Goal: Communication & Community: Answer question/provide support

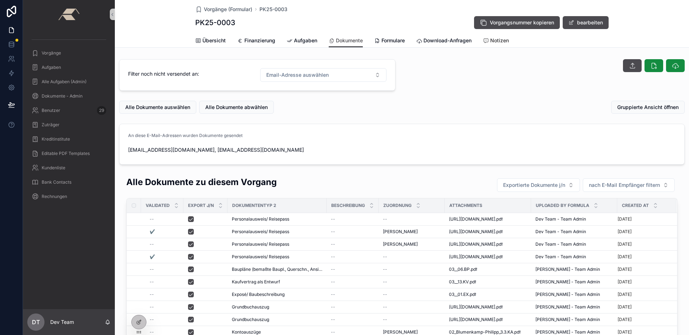
drag, startPoint x: 502, startPoint y: 42, endPoint x: 499, endPoint y: 45, distance: 4.3
click at [502, 42] on span "Notizen" at bounding box center [499, 40] width 19 height 7
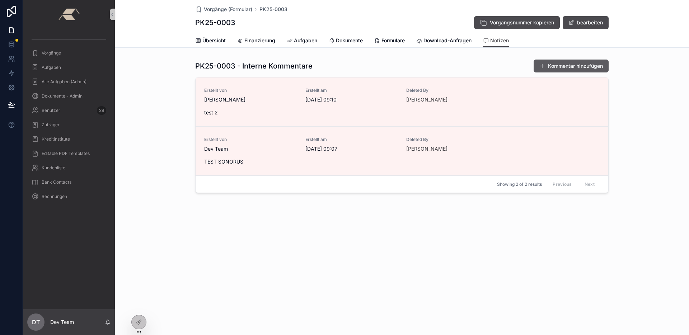
click at [572, 67] on button "Kommentar hinzufügen" at bounding box center [571, 66] width 75 height 13
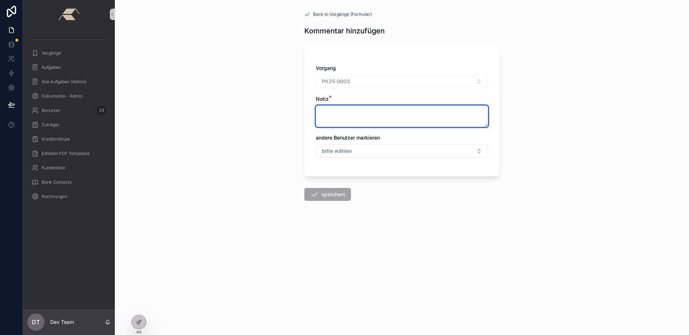
click at [356, 109] on textarea "scrollable content" at bounding box center [402, 117] width 172 height 22
type textarea "******"
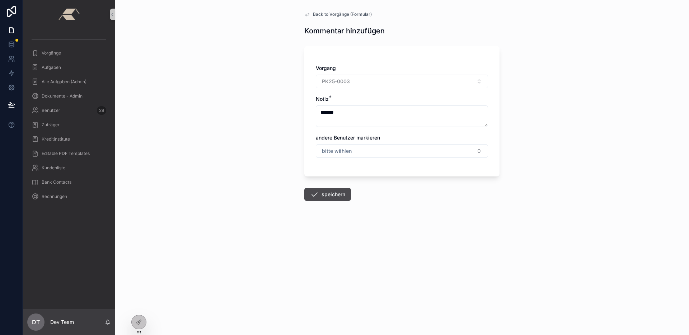
click at [336, 198] on button "speichern" at bounding box center [327, 194] width 47 height 13
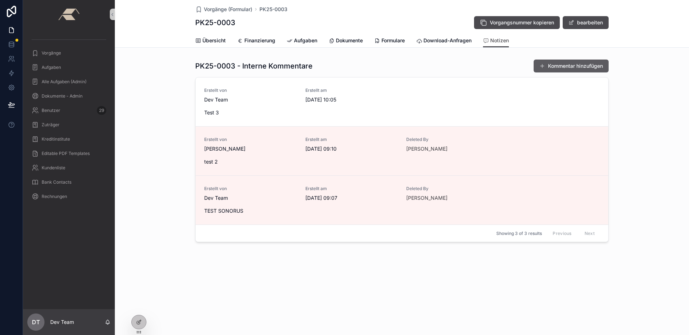
click at [593, 64] on button "Kommentar hinzufügen" at bounding box center [571, 66] width 75 height 13
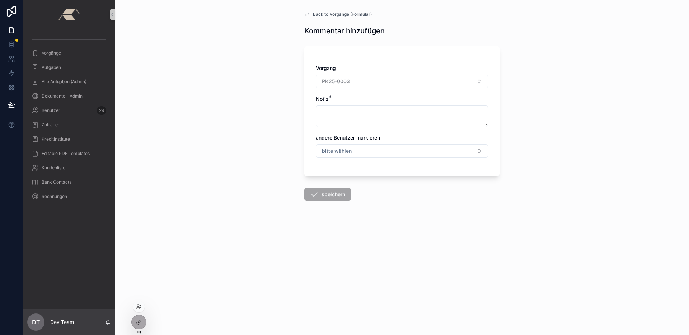
click at [144, 319] on div at bounding box center [139, 322] width 14 height 14
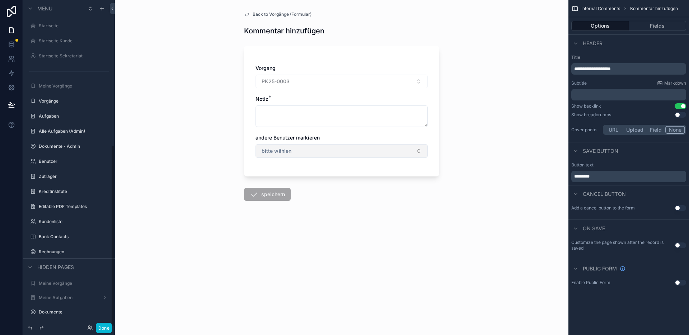
scroll to position [261, 0]
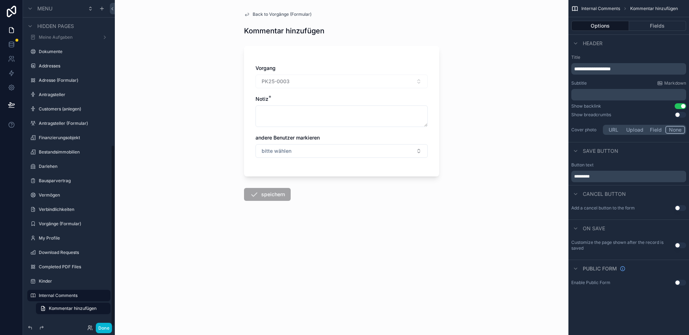
click at [287, 137] on span "andere Benutzer markieren" at bounding box center [288, 138] width 64 height 6
click at [606, 24] on button "Options" at bounding box center [600, 26] width 58 height 10
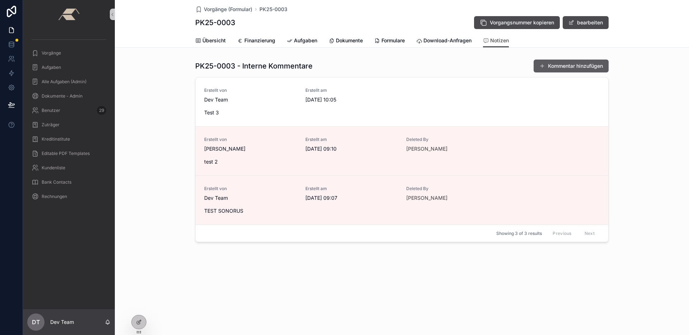
click at [551, 68] on button "Kommentar hinzufügen" at bounding box center [571, 66] width 75 height 13
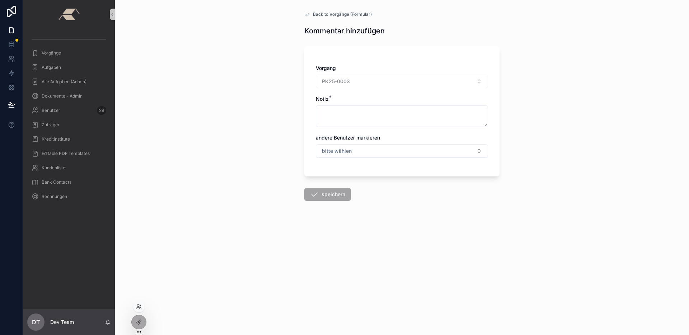
click at [140, 320] on icon at bounding box center [140, 320] width 1 height 1
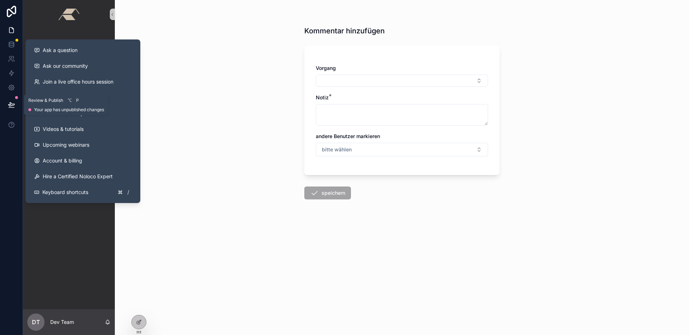
click at [13, 106] on icon at bounding box center [11, 104] width 7 height 7
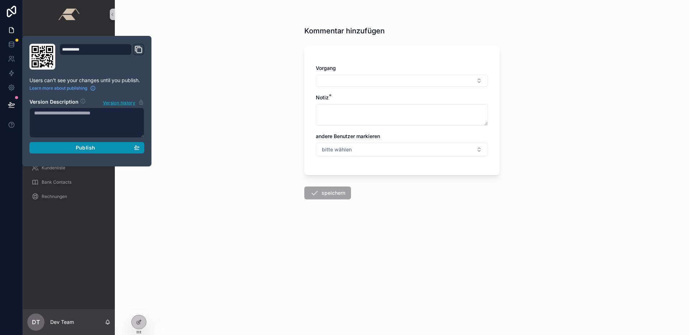
drag, startPoint x: 62, startPoint y: 146, endPoint x: 67, endPoint y: 146, distance: 5.4
click at [62, 146] on div "Publish" at bounding box center [87, 148] width 106 height 6
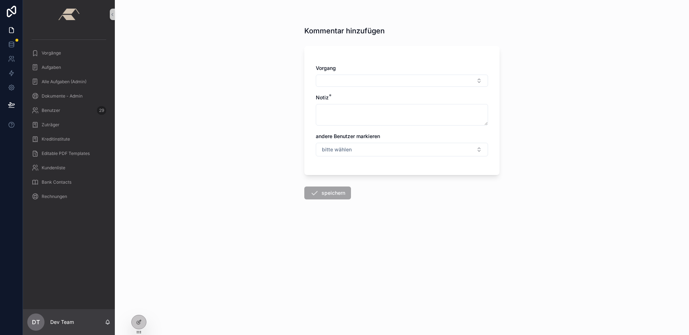
drag, startPoint x: 625, startPoint y: 154, endPoint x: 573, endPoint y: 176, distance: 56.3
click at [624, 154] on div "Kommentar hinzufügen Vorgang Notiz * andere Benutzer markieren bitte wählen spe…" at bounding box center [402, 167] width 574 height 335
click at [140, 320] on icon at bounding box center [139, 321] width 3 height 3
click at [143, 322] on div at bounding box center [139, 322] width 14 height 14
click at [61, 54] on div "Vorgänge" at bounding box center [69, 52] width 75 height 11
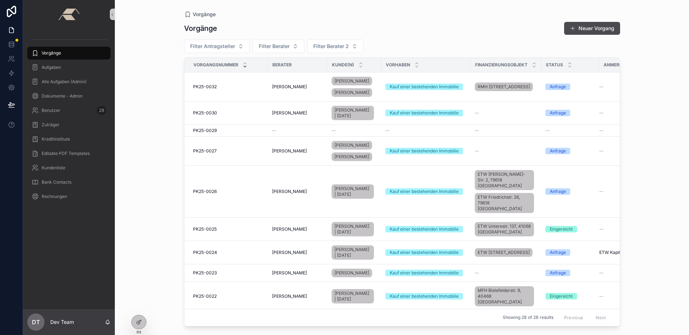
drag, startPoint x: 151, startPoint y: 78, endPoint x: 168, endPoint y: 240, distance: 162.7
click at [151, 78] on div "Vorgänge Vorgänge Neuer Vorgang Filter Antragsteller Filter Berater Filter Bera…" at bounding box center [402, 167] width 574 height 335
click at [146, 321] on div at bounding box center [139, 322] width 14 height 14
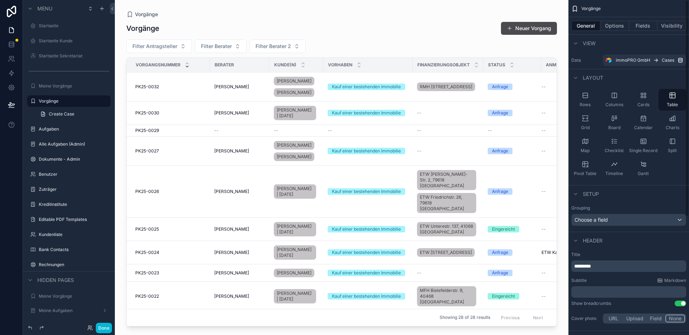
click at [564, 141] on div "scrollable content" at bounding box center [342, 163] width 454 height 327
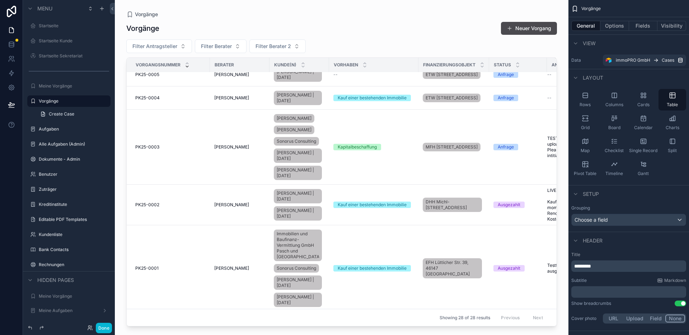
scroll to position [681, 0]
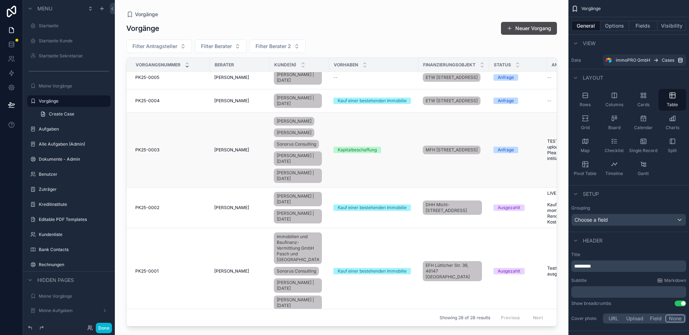
click at [173, 187] on td "PK25-0003 PK25-0003" at bounding box center [168, 150] width 83 height 75
click at [196, 188] on td "PK25-0003 PK25-0003" at bounding box center [168, 150] width 83 height 75
click at [255, 153] on div "Thomas Paeßens" at bounding box center [239, 150] width 51 height 6
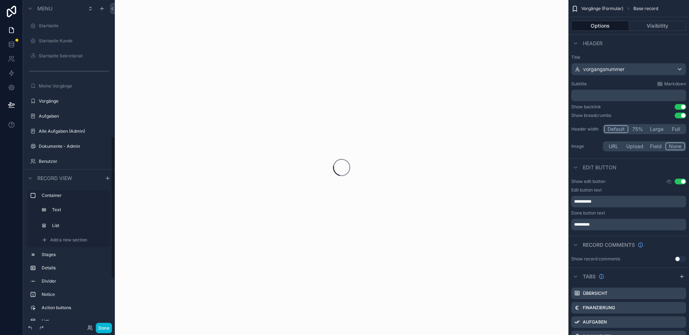
scroll to position [314, 0]
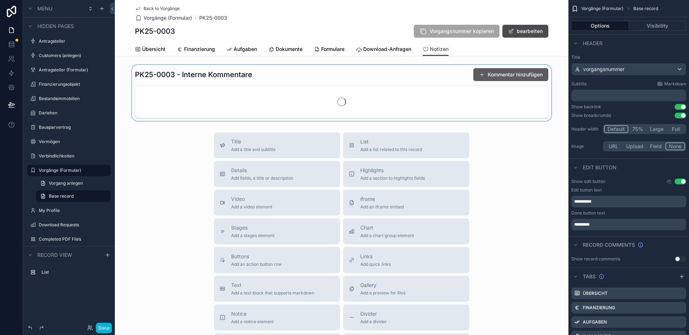
click at [489, 73] on div "scrollable content" at bounding box center [342, 93] width 454 height 56
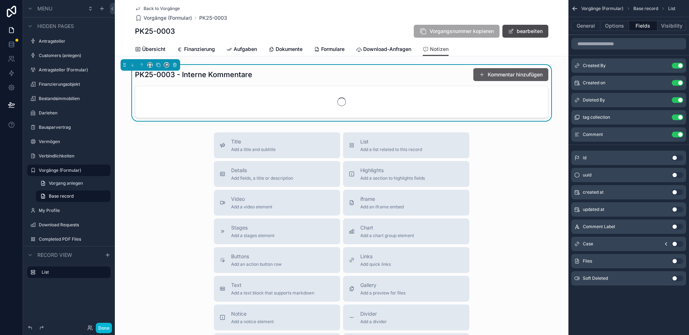
click at [483, 75] on button "Kommentar hinzufügen" at bounding box center [510, 74] width 75 height 13
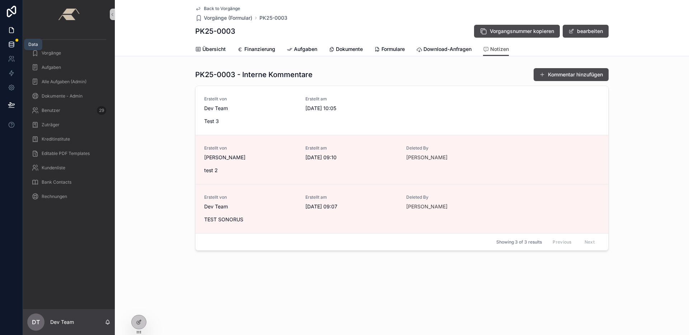
click at [17, 44] on link at bounding box center [11, 44] width 23 height 14
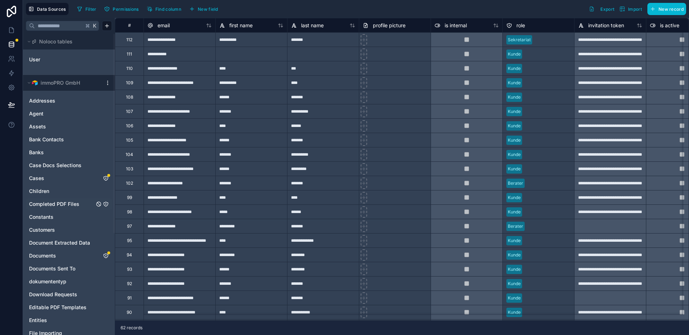
scroll to position [138, 0]
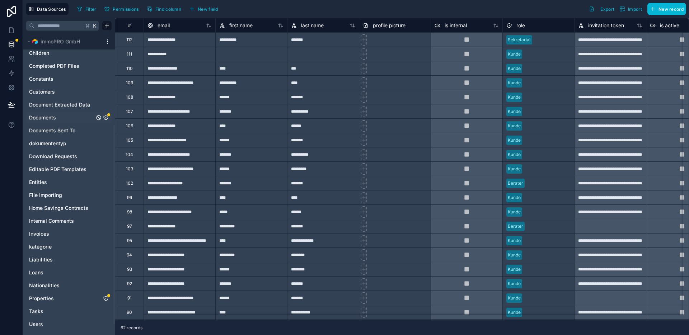
click at [104, 118] on icon "Documents" at bounding box center [106, 118] width 6 height 6
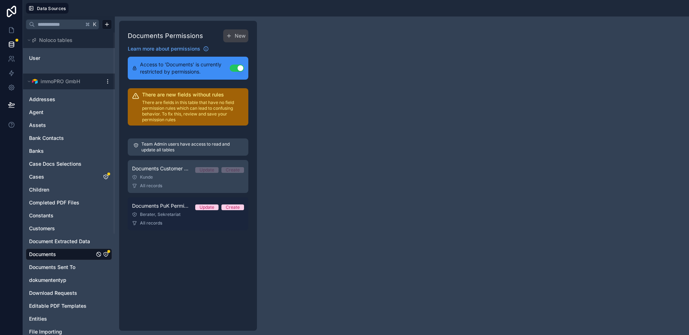
click at [185, 222] on div "All records" at bounding box center [188, 223] width 112 height 6
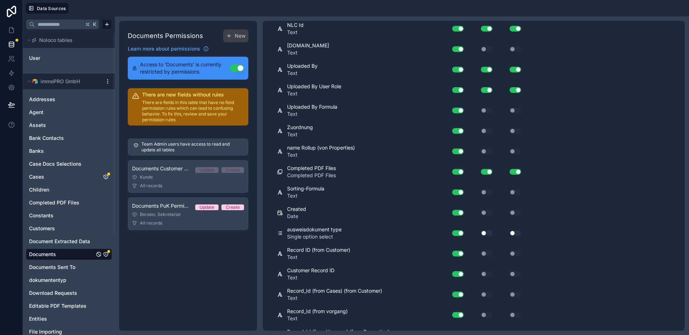
scroll to position [1306, 0]
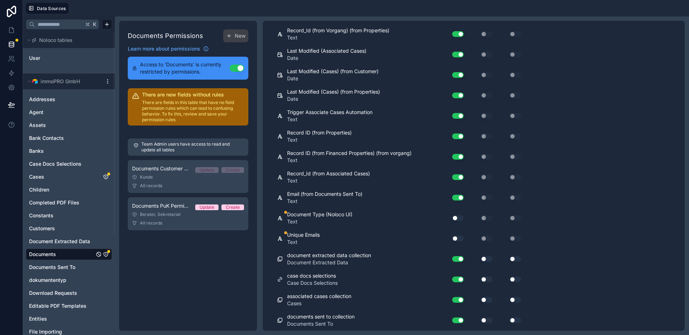
drag, startPoint x: 455, startPoint y: 219, endPoint x: 458, endPoint y: 226, distance: 7.7
click at [455, 219] on button "Use setting" at bounding box center [457, 218] width 11 height 6
drag, startPoint x: 456, startPoint y: 240, endPoint x: 465, endPoint y: 239, distance: 9.4
click at [456, 240] on button "Use setting" at bounding box center [457, 239] width 11 height 6
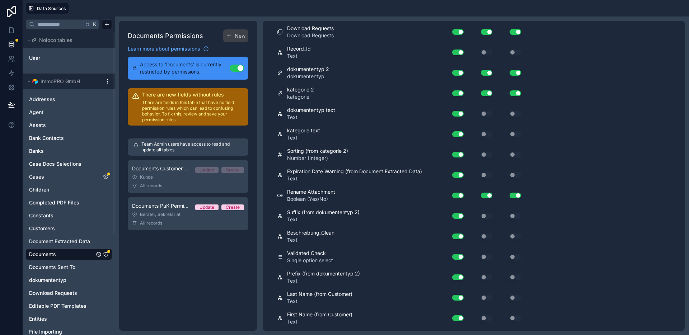
scroll to position [0, 0]
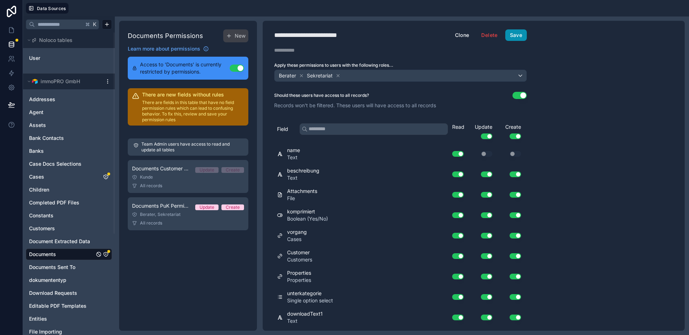
click at [517, 38] on button "Save" at bounding box center [516, 34] width 22 height 11
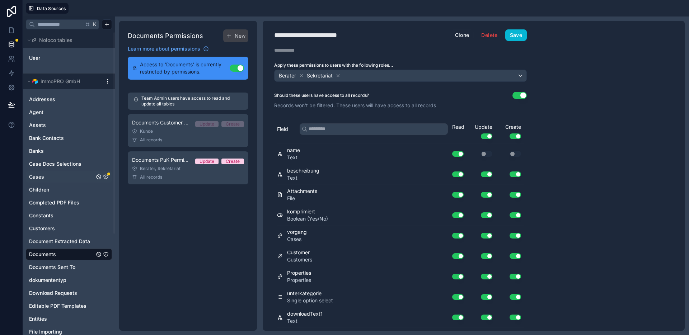
click at [103, 177] on icon "Cases" at bounding box center [106, 177] width 6 height 6
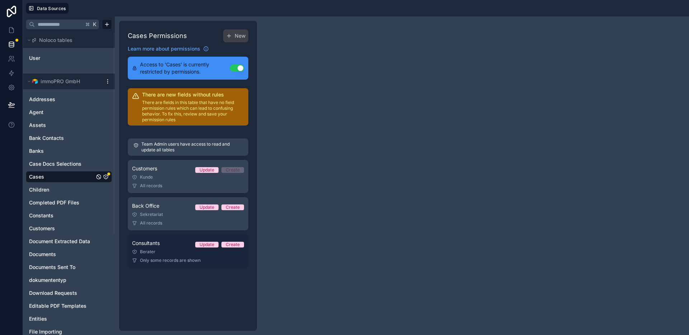
click at [176, 247] on div "Consultants Update Create" at bounding box center [188, 243] width 112 height 9
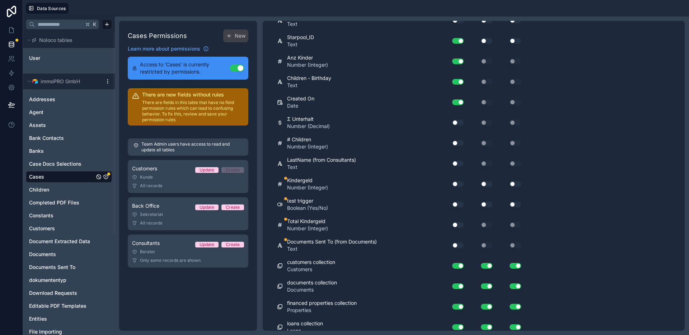
scroll to position [1227, 0]
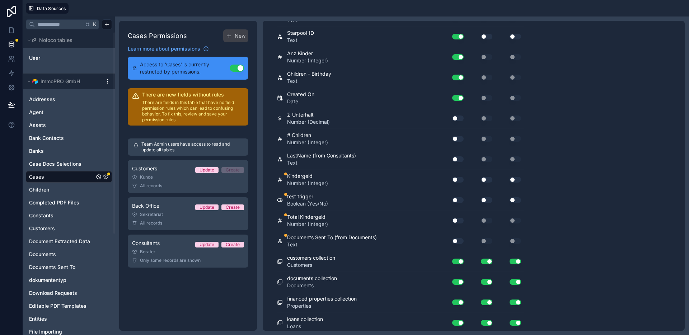
click at [458, 179] on button "Use setting" at bounding box center [457, 180] width 11 height 6
click at [458, 219] on button "Use setting" at bounding box center [457, 221] width 11 height 6
click at [457, 241] on button "Use setting" at bounding box center [457, 241] width 11 height 6
click at [455, 119] on button "Use setting" at bounding box center [457, 119] width 11 height 6
click at [456, 140] on button "Use setting" at bounding box center [457, 139] width 11 height 6
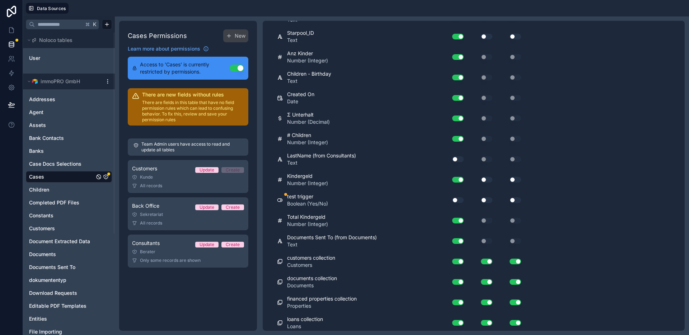
click at [455, 158] on button "Use setting" at bounding box center [457, 159] width 11 height 6
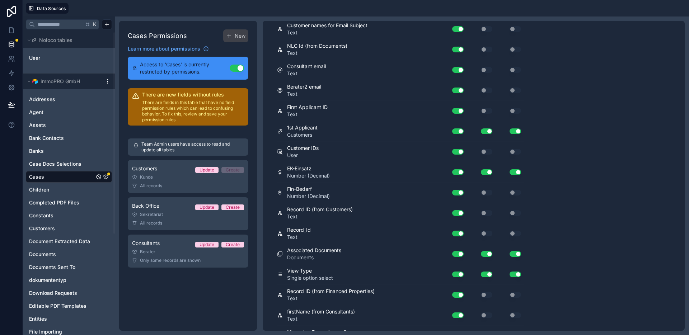
scroll to position [0, 0]
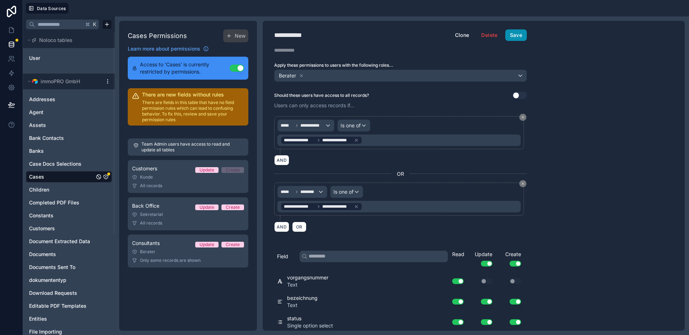
click at [514, 39] on button "Save" at bounding box center [516, 34] width 22 height 11
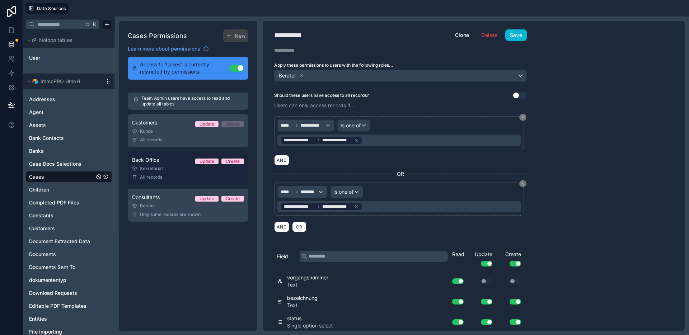
click at [166, 173] on link "Back Office Update Create Sekretariat All records" at bounding box center [188, 167] width 121 height 33
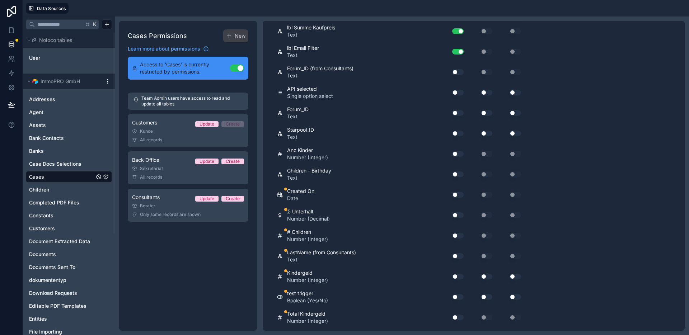
scroll to position [1121, 0]
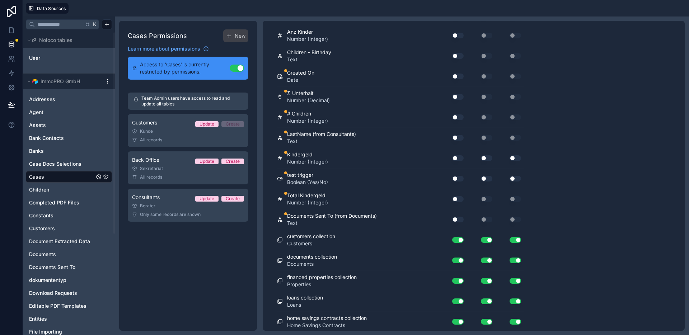
click at [457, 219] on button "Use setting" at bounding box center [457, 220] width 11 height 6
click at [455, 200] on button "Use setting" at bounding box center [457, 199] width 11 height 6
click at [454, 159] on button "Use setting" at bounding box center [457, 158] width 11 height 6
click at [454, 139] on button "Use setting" at bounding box center [457, 138] width 11 height 6
click at [455, 118] on button "Use setting" at bounding box center [457, 117] width 11 height 6
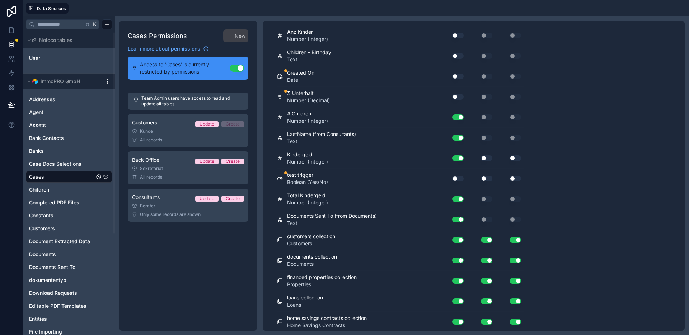
click at [455, 95] on button "Use setting" at bounding box center [457, 97] width 11 height 6
click at [458, 74] on button "Use setting" at bounding box center [457, 77] width 11 height 6
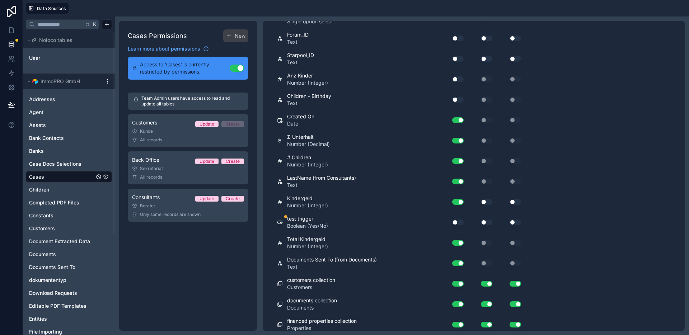
click at [458, 99] on button "Use setting" at bounding box center [457, 100] width 11 height 6
drag, startPoint x: 456, startPoint y: 79, endPoint x: 458, endPoint y: 73, distance: 6.7
click at [456, 79] on button "Use setting" at bounding box center [457, 79] width 11 height 6
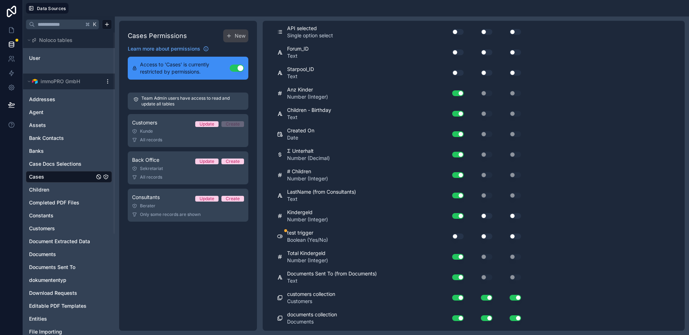
scroll to position [1056, 0]
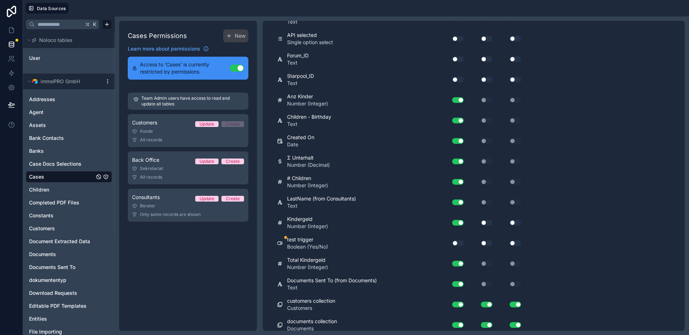
click at [456, 80] on button "Use setting" at bounding box center [457, 80] width 11 height 6
click at [459, 62] on button "Use setting" at bounding box center [457, 59] width 11 height 6
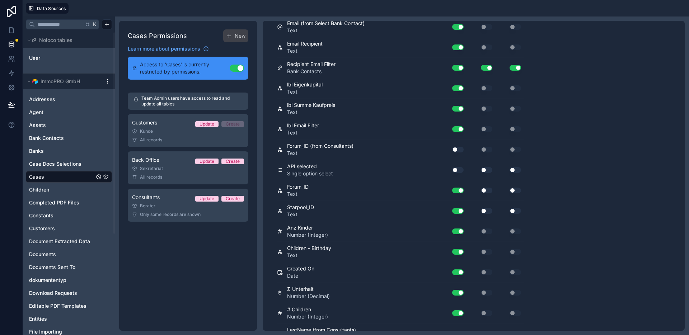
click at [455, 151] on button "Use setting" at bounding box center [457, 150] width 11 height 6
click at [454, 171] on button "Use setting" at bounding box center [457, 170] width 11 height 6
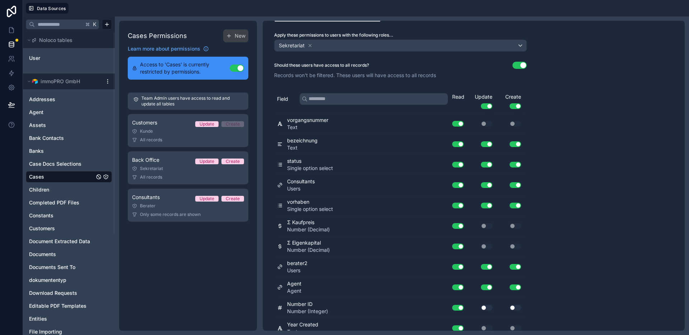
scroll to position [0, 0]
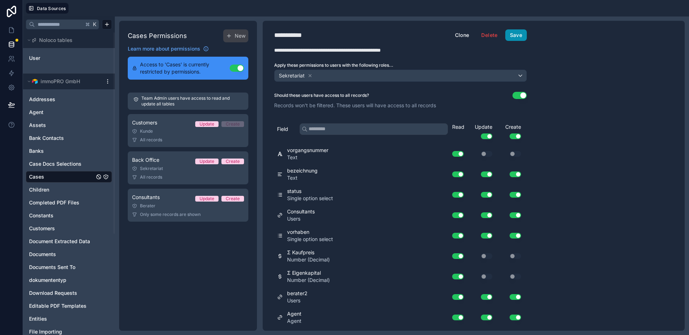
click at [518, 33] on button "Save" at bounding box center [516, 34] width 22 height 11
click at [11, 28] on icon at bounding box center [11, 30] width 7 height 7
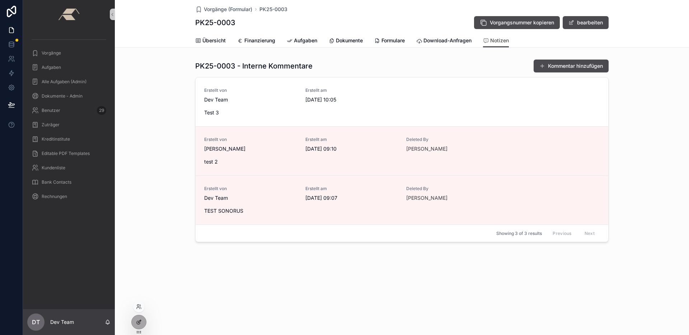
click at [143, 324] on div at bounding box center [139, 322] width 14 height 14
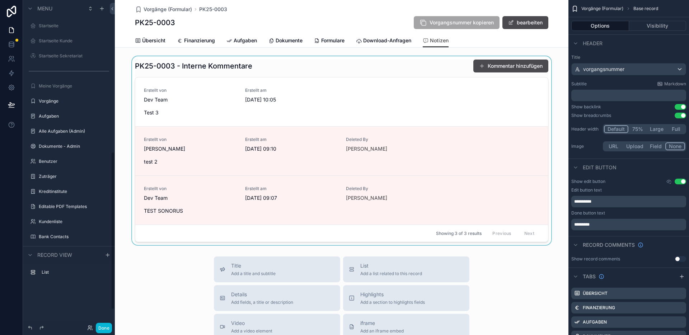
scroll to position [314, 0]
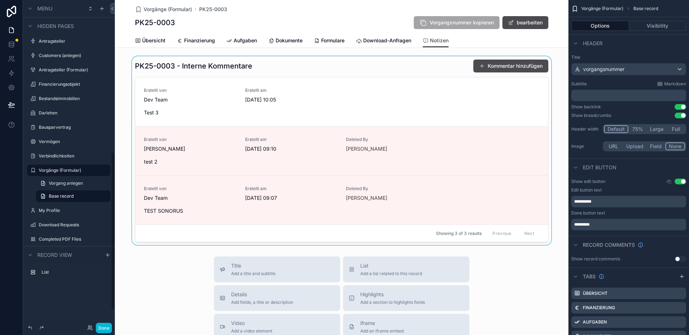
click at [505, 62] on div "scrollable content" at bounding box center [342, 150] width 454 height 189
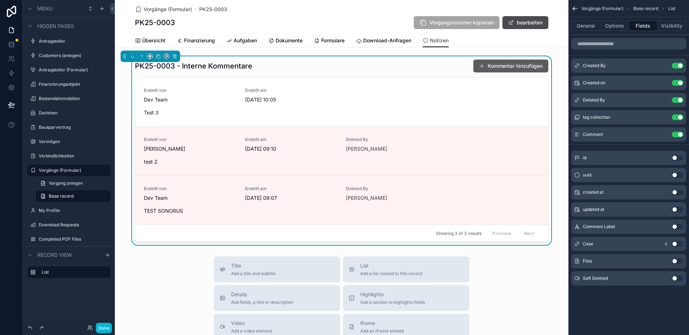
click at [501, 65] on button "Kommentar hinzufügen" at bounding box center [510, 66] width 75 height 13
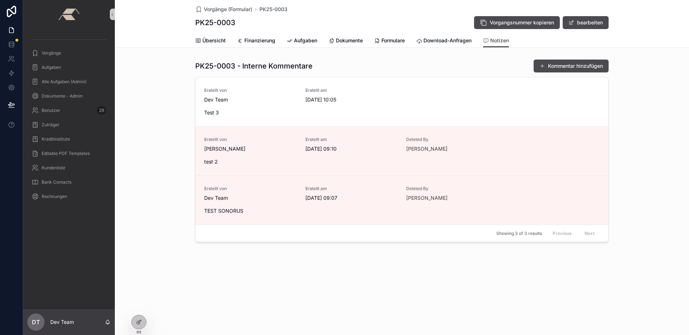
click at [165, 90] on div "PK25-0003 - Interne Kommentare Kommentar hinzufügen Erstellt von Dev Team Erste…" at bounding box center [402, 150] width 574 height 189
click at [549, 64] on button "Kommentar hinzufügen" at bounding box center [571, 66] width 75 height 13
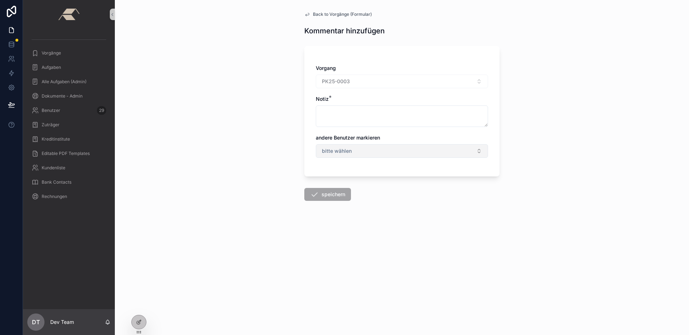
click at [343, 144] on div "andere Benutzer markieren bitte wählen" at bounding box center [402, 146] width 172 height 24
click at [344, 149] on span "bitte wählen" at bounding box center [337, 150] width 30 height 7
click at [142, 324] on div at bounding box center [139, 322] width 14 height 14
